Goal: Navigation & Orientation: Go to known website

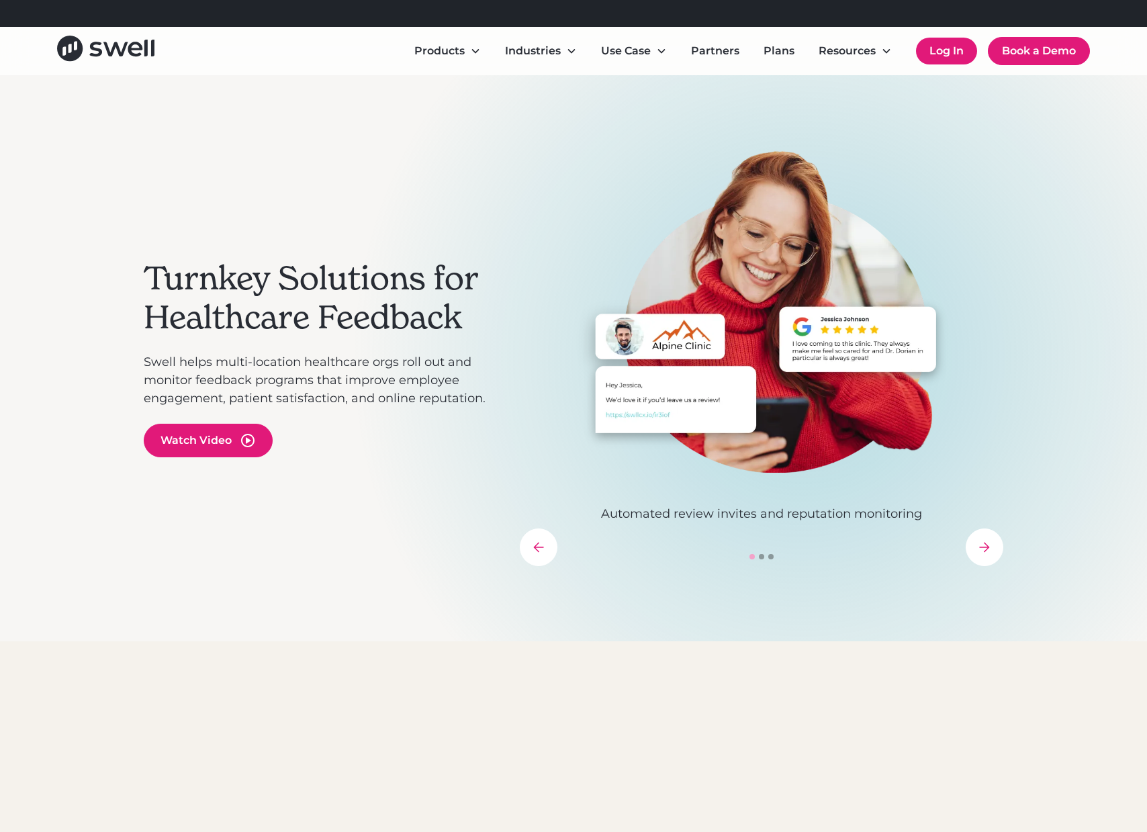
click at [932, 54] on link "Log In" at bounding box center [946, 51] width 61 height 27
click at [966, 55] on link "Log In" at bounding box center [946, 51] width 61 height 27
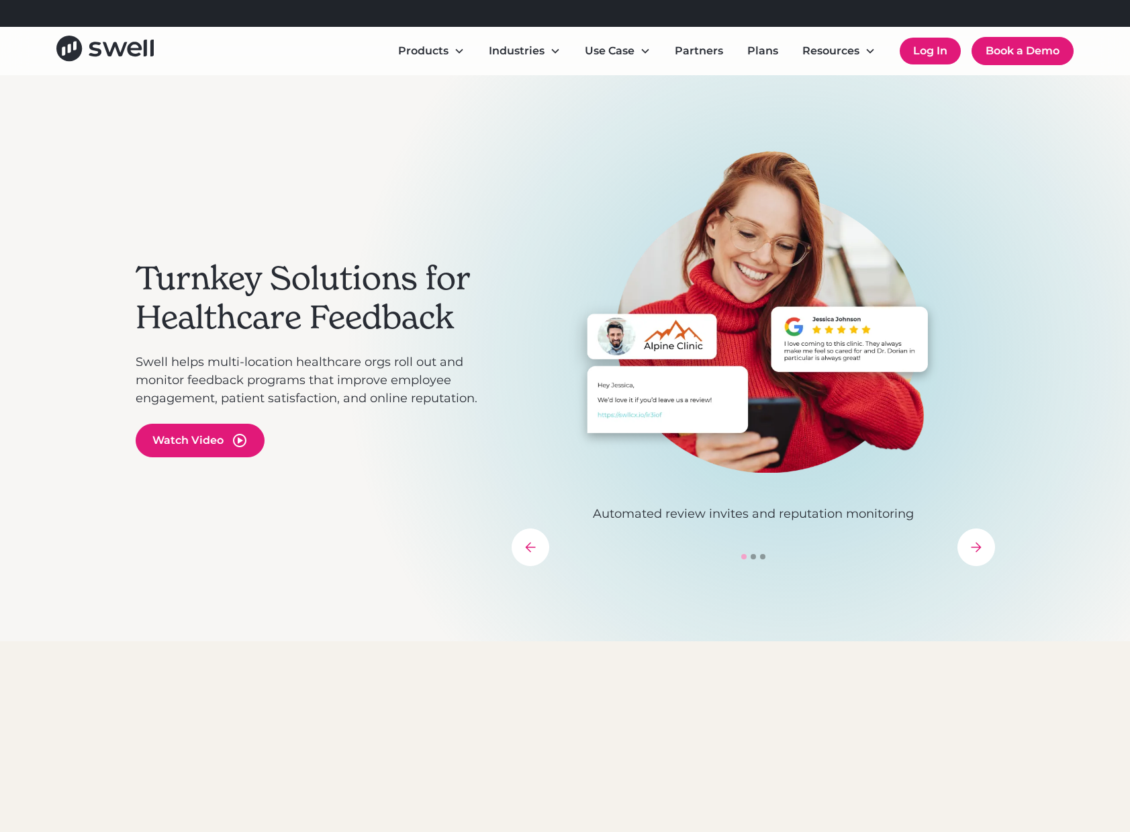
click at [923, 49] on link "Log In" at bounding box center [930, 51] width 61 height 27
